Goal: Information Seeking & Learning: Learn about a topic

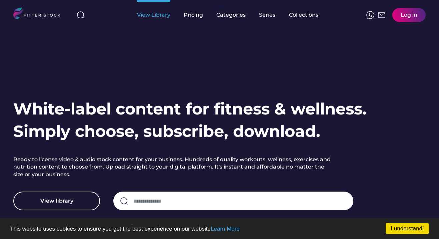
click at [155, 15] on div "View Library" at bounding box center [153, 14] width 33 height 7
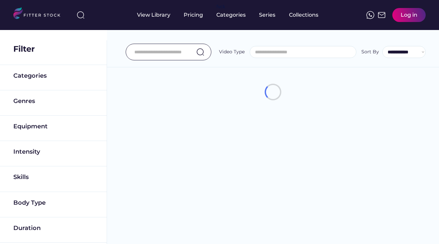
select select
select select "**********"
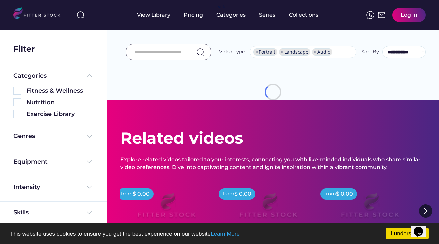
scroll to position [0, 0]
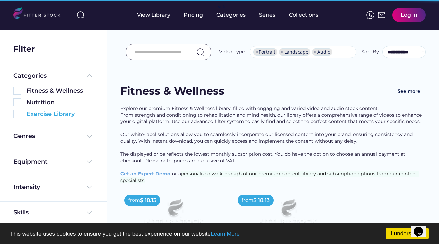
click at [61, 114] on div "Exercise Library" at bounding box center [59, 114] width 67 height 8
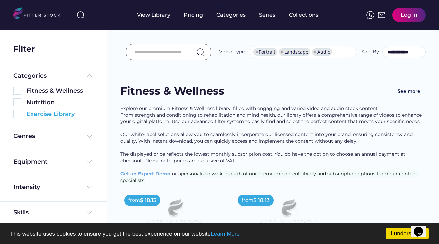
click at [17, 115] on img at bounding box center [17, 114] width 8 height 8
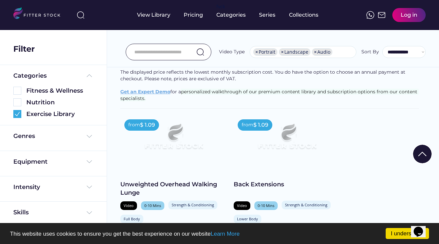
scroll to position [116, 0]
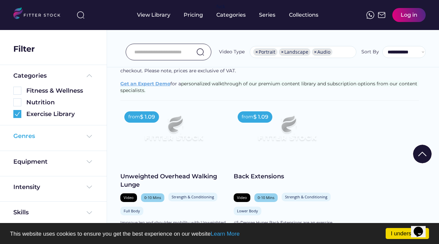
click at [60, 135] on div "Genres" at bounding box center [53, 136] width 80 height 8
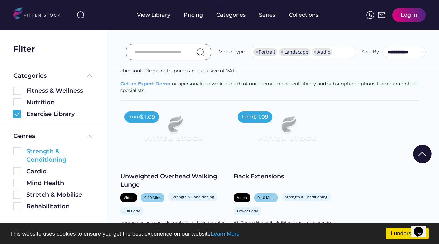
click at [19, 152] on img at bounding box center [17, 151] width 8 height 8
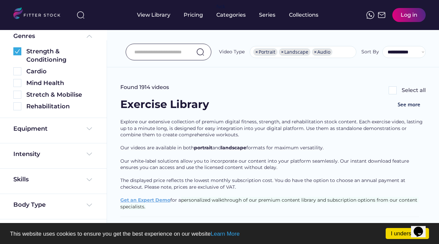
scroll to position [136, 0]
click at [81, 130] on div "Equipment" at bounding box center [53, 129] width 80 height 8
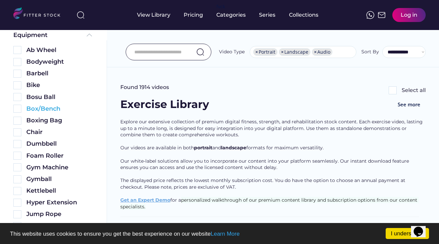
scroll to position [237, 0]
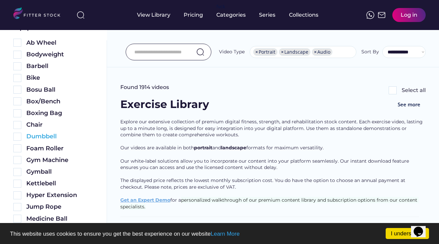
click at [20, 135] on img at bounding box center [17, 137] width 8 height 8
click at [18, 51] on img at bounding box center [17, 55] width 8 height 8
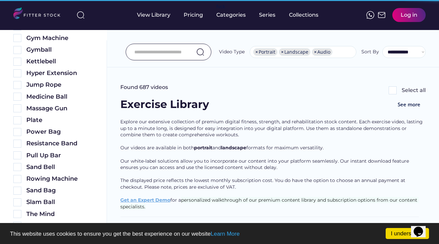
scroll to position [361, 0]
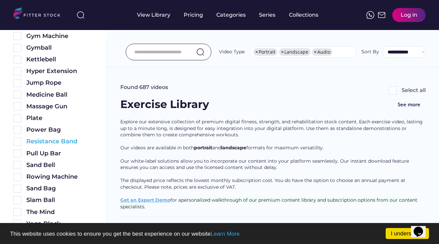
click at [17, 139] on img at bounding box center [17, 142] width 8 height 8
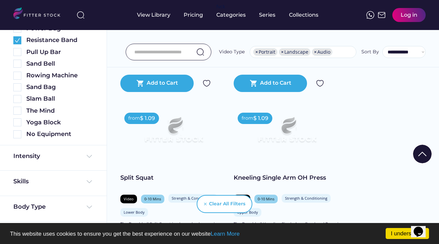
scroll to position [776, 0]
